Goal: Information Seeking & Learning: Learn about a topic

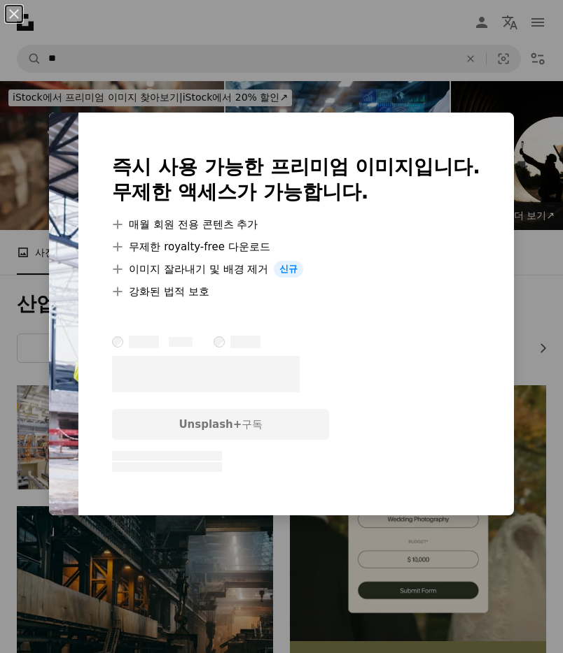
scroll to position [1329, 0]
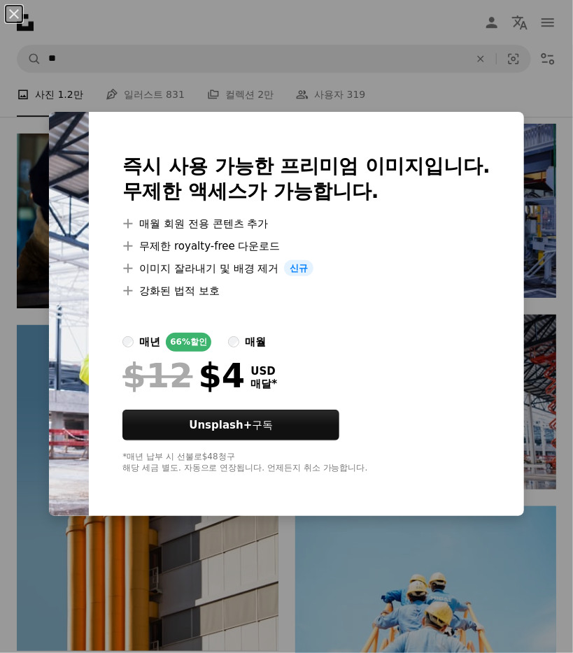
click at [399, 105] on div "An X shape 즉시 사용 가능한 프리미엄 이미지입니다. 무제한 액세스가 가능합니다. A plus sign 매월 회원 전용 콘텐츠 추가 A…" at bounding box center [286, 326] width 573 height 653
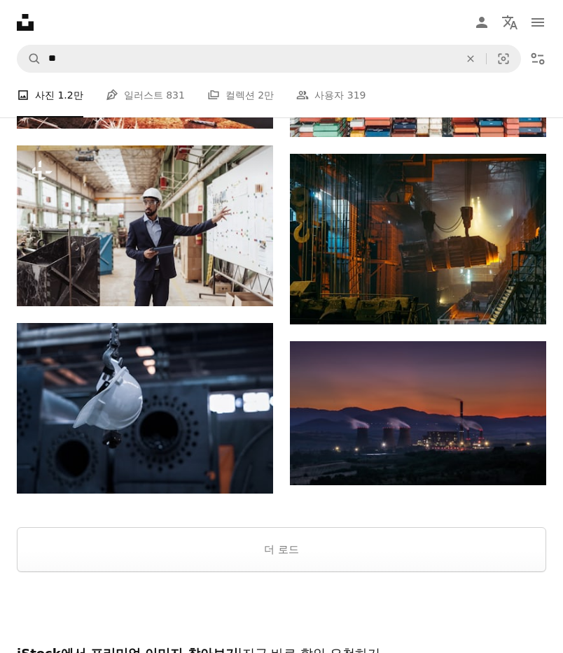
scroll to position [2099, 0]
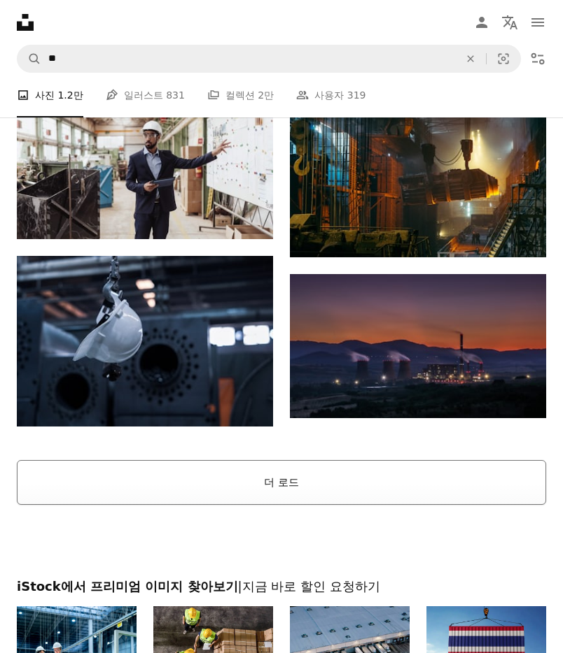
click at [329, 471] on button "더 로드" at bounding box center [281, 482] width 529 height 45
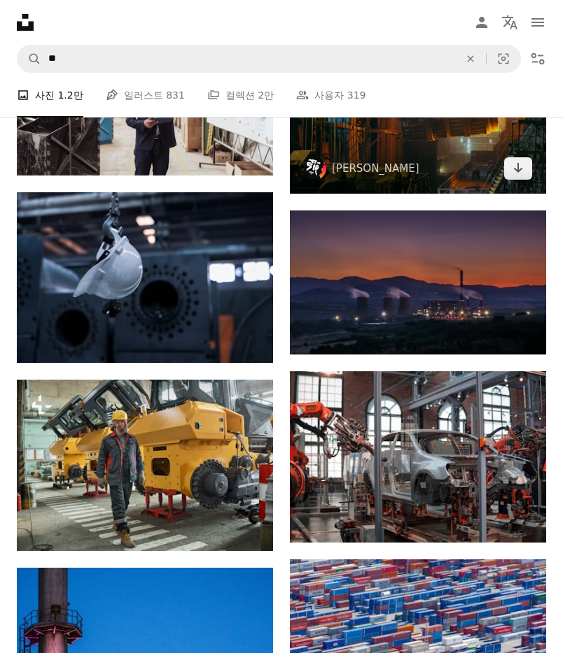
scroll to position [1959, 0]
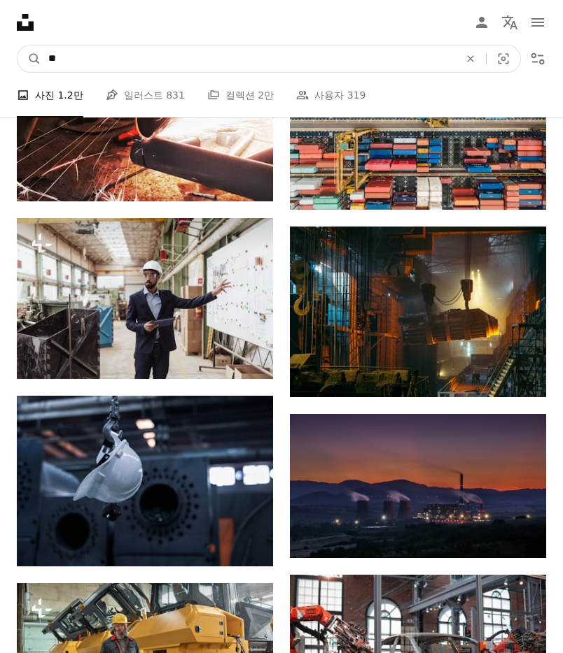
click at [414, 62] on input "**" at bounding box center [248, 58] width 414 height 27
type input "*"
type input "****"
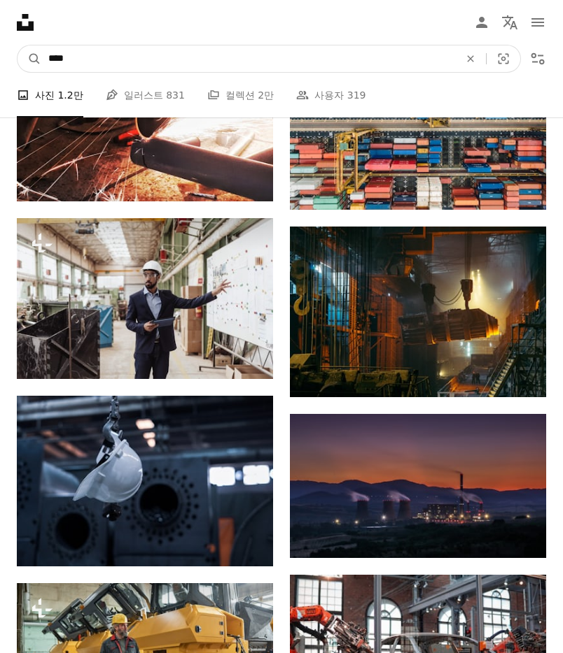
click at [17, 45] on button "A magnifying glass" at bounding box center [29, 58] width 24 height 27
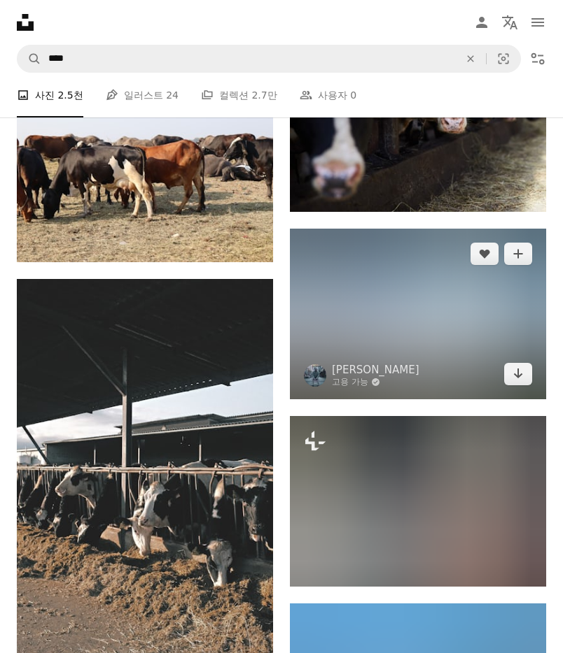
scroll to position [3638, 0]
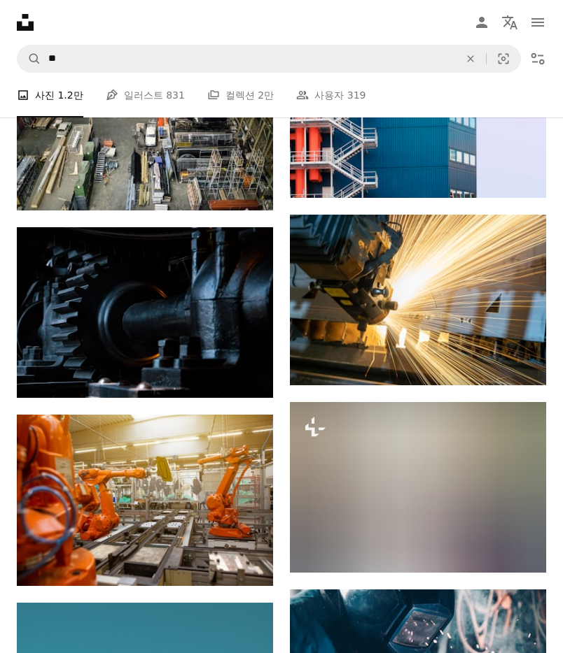
scroll to position [1959, 0]
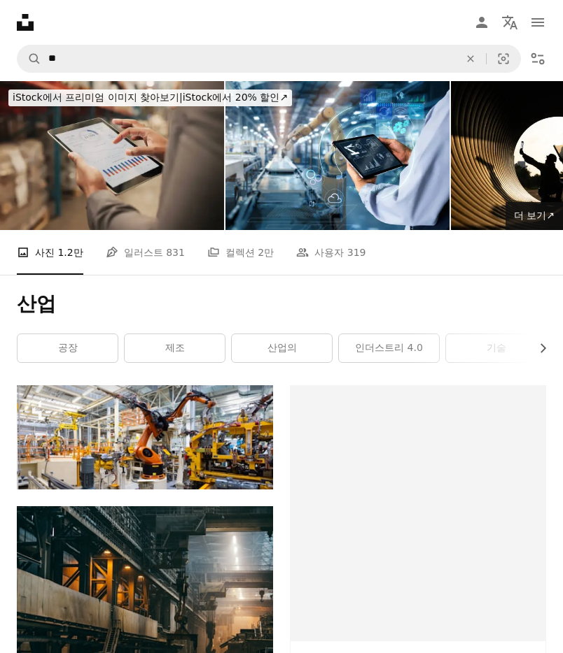
scroll to position [1959, 0]
